Goal: Find specific page/section: Locate a particular part of the current website

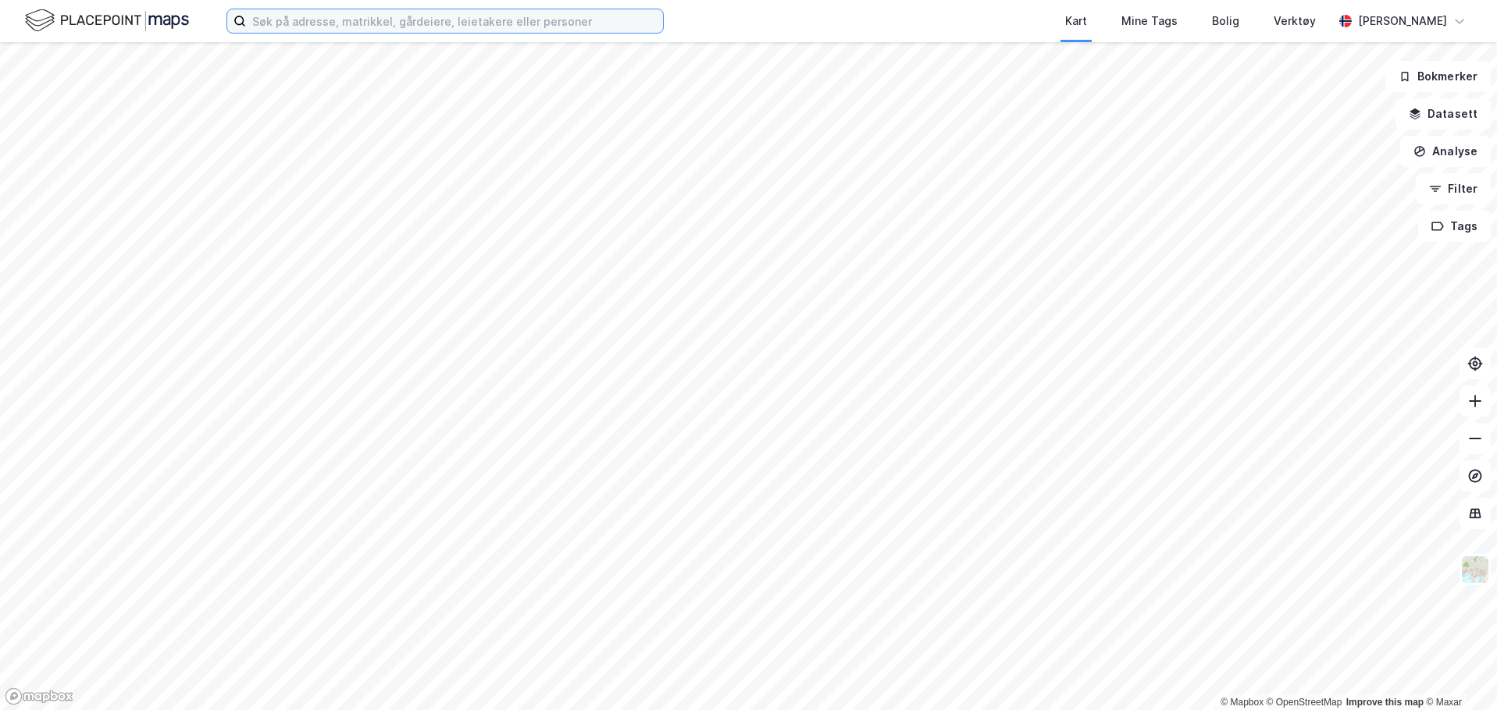
click at [515, 23] on input at bounding box center [454, 20] width 417 height 23
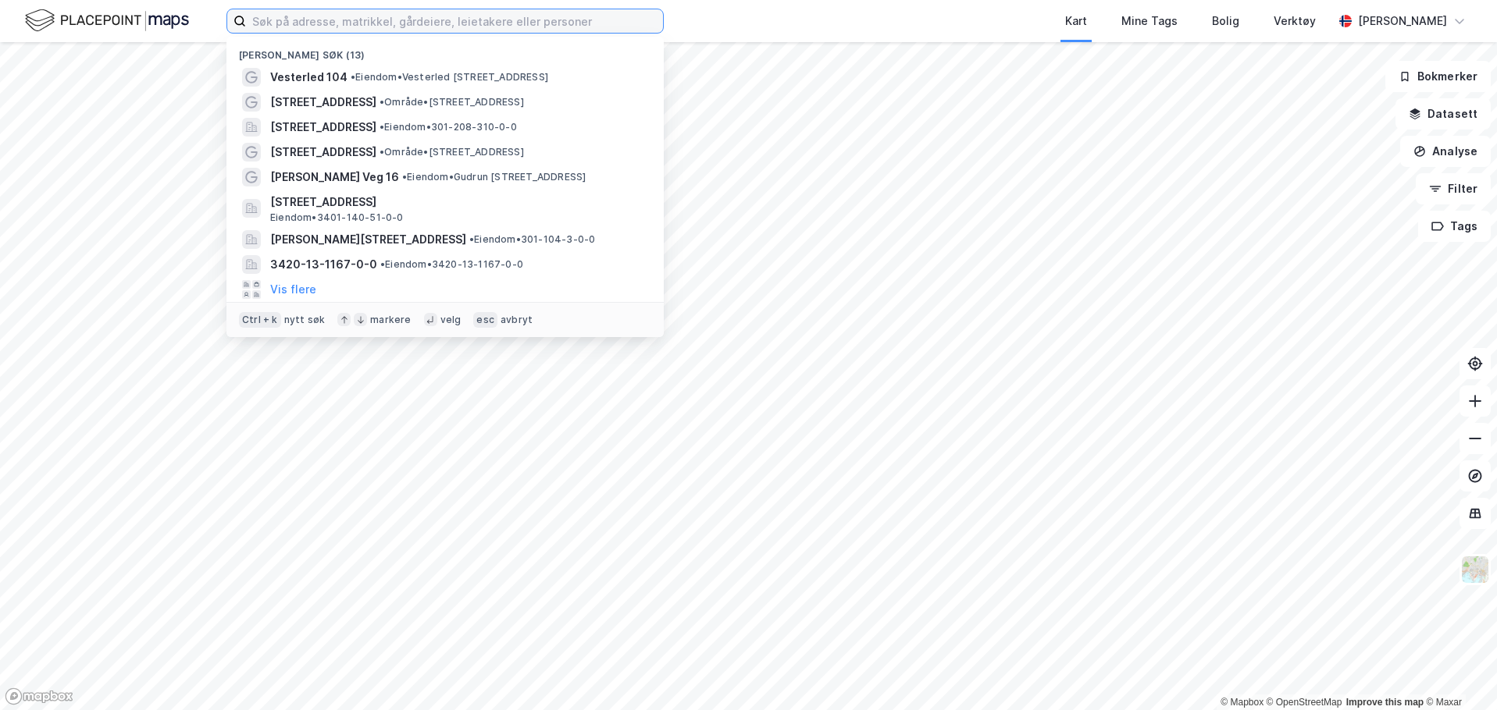
click at [416, 25] on input at bounding box center [454, 20] width 417 height 23
paste input "Øyro 59, 5200 Os"
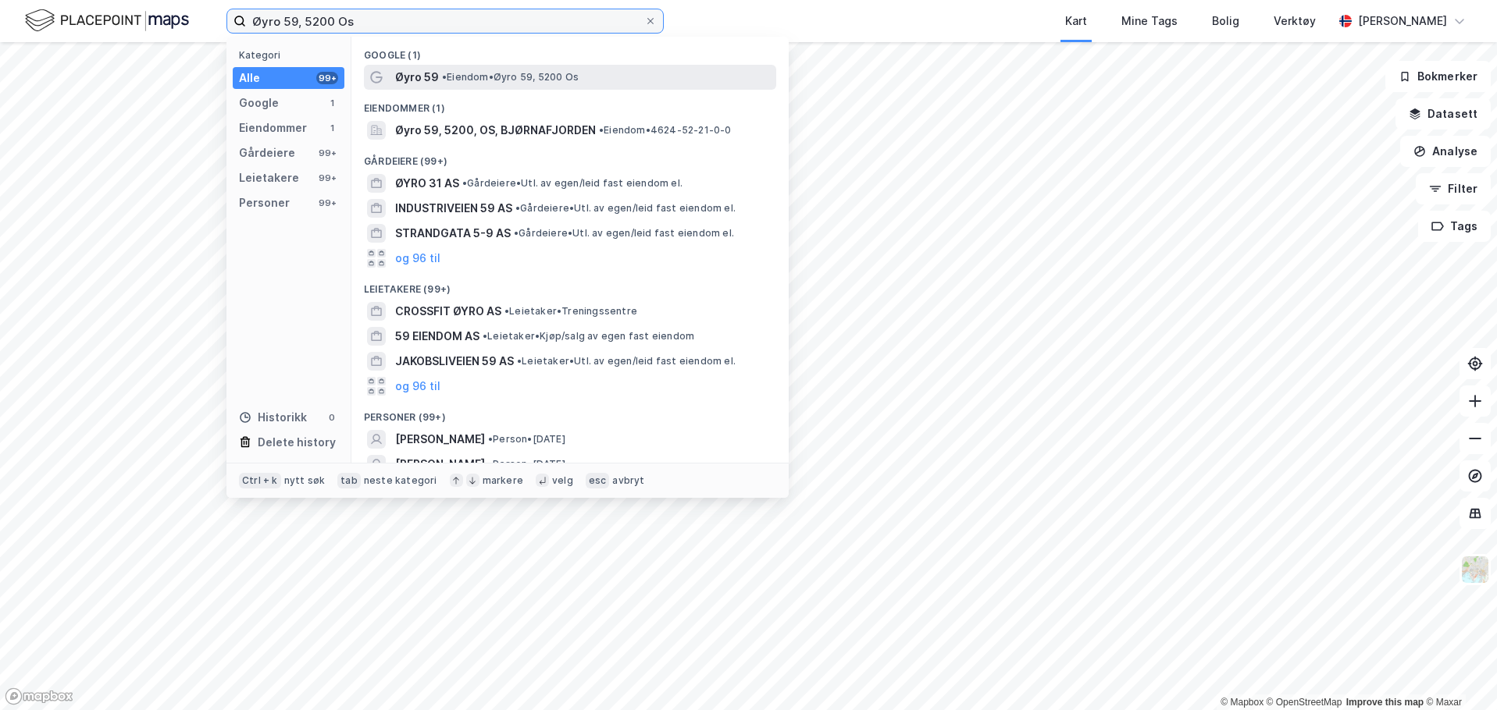
type input "Øyro 59, 5200 Os"
click at [480, 87] on div "Øyro 59 • Eiendom • Øyro 59, 5200 Os" at bounding box center [570, 77] width 412 height 25
